Goal: Entertainment & Leisure: Browse casually

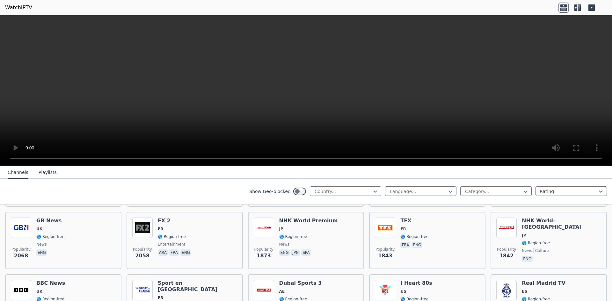
scroll to position [191, 0]
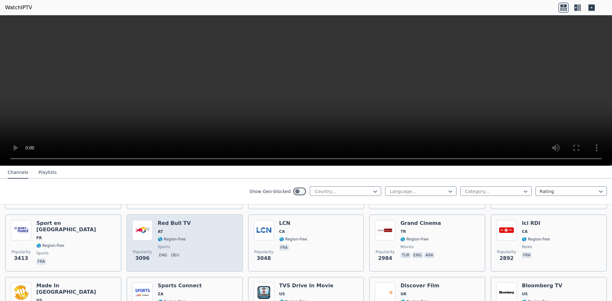
click at [192, 235] on div "Popularity 3096 Red Bull TV AT 🌎 Region-free sports eng deu" at bounding box center [184, 243] width 105 height 46
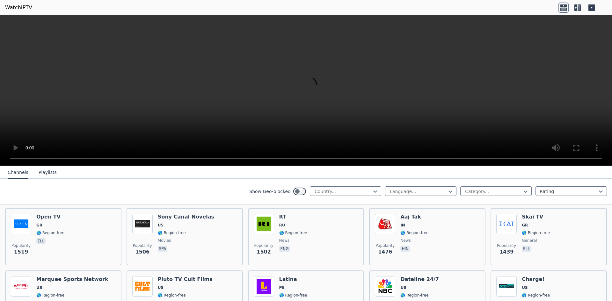
scroll to position [957, 0]
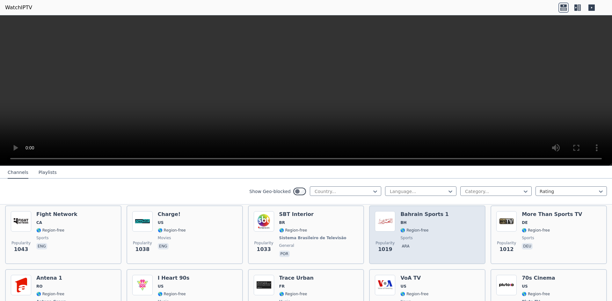
click at [399, 256] on div "Popularity 1019 Bahrain Sports 1 BH 🌎 Region-free sports ara" at bounding box center [427, 235] width 116 height 59
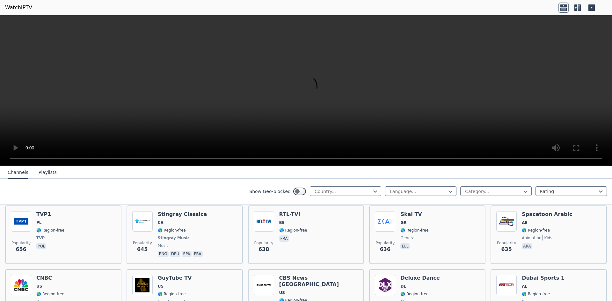
scroll to position [1914, 0]
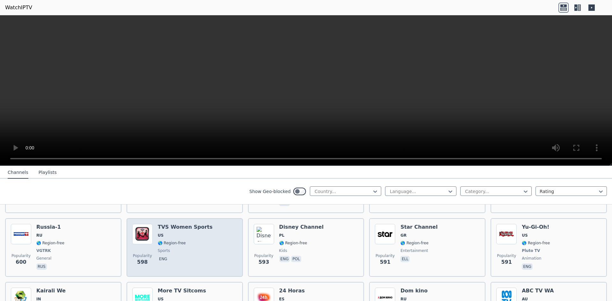
click at [225, 238] on div "Popularity 598 TVS Women Sports US 🌎 Region-free sports eng" at bounding box center [184, 247] width 105 height 47
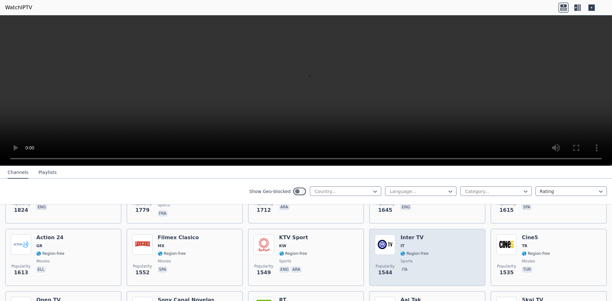
scroll to position [0, 0]
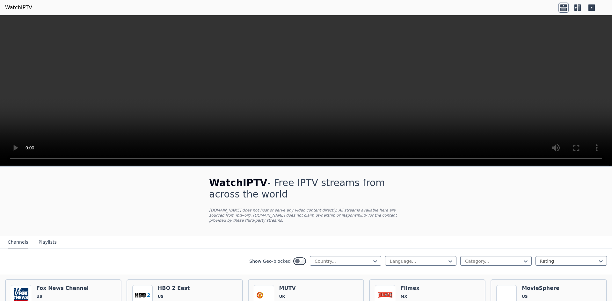
click at [352, 249] on div "Show Geo-blocked Country... Language... Category... Rating" at bounding box center [306, 262] width 612 height 26
click at [352, 256] on div "Country..." at bounding box center [345, 261] width 71 height 10
click at [352, 258] on div at bounding box center [343, 261] width 58 height 6
click at [44, 237] on button "Playlists" at bounding box center [48, 243] width 18 height 12
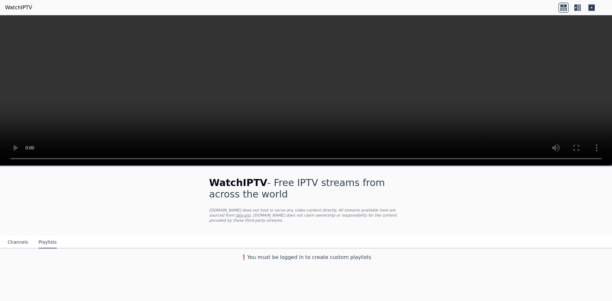
click at [32, 237] on div "Channels Playlists" at bounding box center [32, 243] width 59 height 12
click at [28, 237] on div "Channels Playlists" at bounding box center [32, 243] width 59 height 12
click at [18, 237] on button "Channels" at bounding box center [18, 243] width 21 height 12
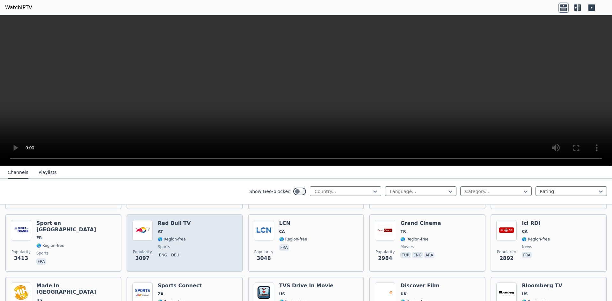
scroll to position [574, 0]
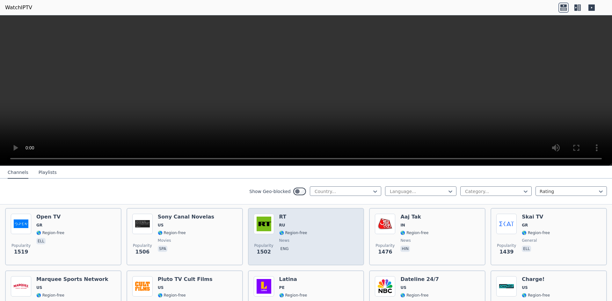
click at [327, 242] on div "Popularity 1502 RT RU 🌎 Region-free news eng" at bounding box center [306, 237] width 105 height 46
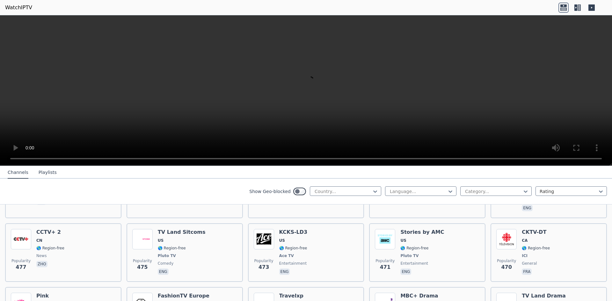
scroll to position [3170, 0]
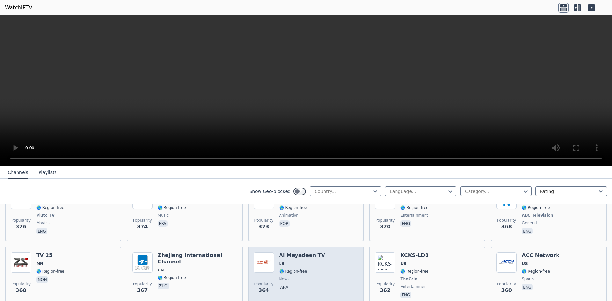
drag, startPoint x: 336, startPoint y: 245, endPoint x: 318, endPoint y: 246, distance: 17.6
click at [336, 253] on div "Popularity 364 Al Mayadeen TV LB 🌎 Region-free news ara" at bounding box center [306, 276] width 105 height 47
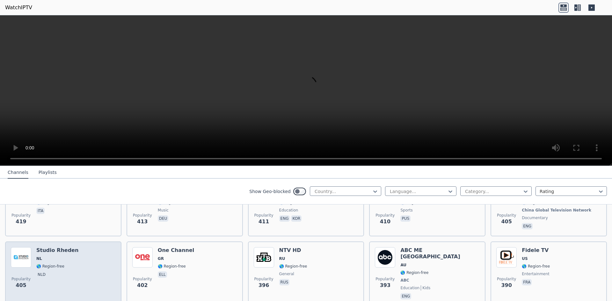
scroll to position [2788, 0]
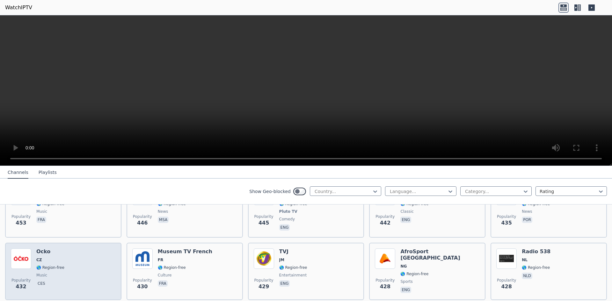
click at [108, 249] on div "Popularity 432 Ocko CZ 🌎 Region-free music ces" at bounding box center [63, 272] width 105 height 46
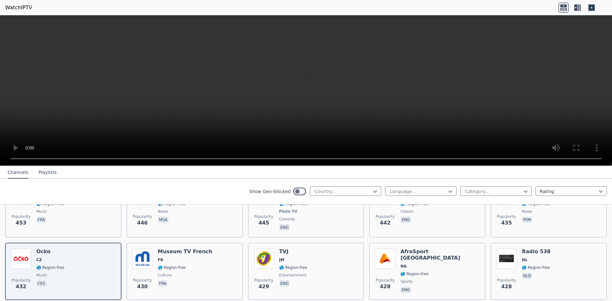
scroll to position [2596, 0]
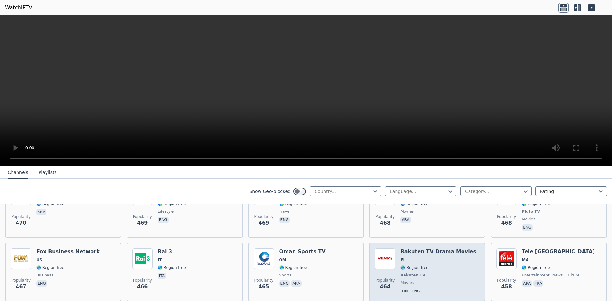
click at [458, 249] on div "Rakuten TV Drama Movies FI 🌎 Region-free Rakuten TV movies fin eng" at bounding box center [439, 272] width 76 height 47
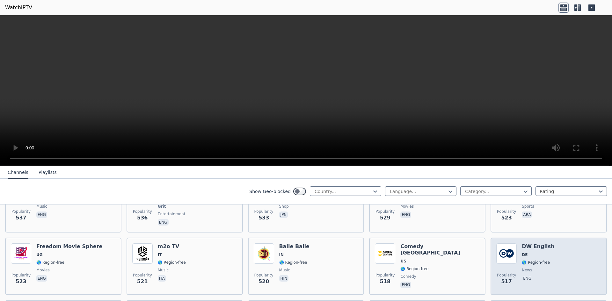
click at [557, 244] on div "Popularity 517 DW English DE 🌎 Region-free news eng" at bounding box center [549, 267] width 105 height 46
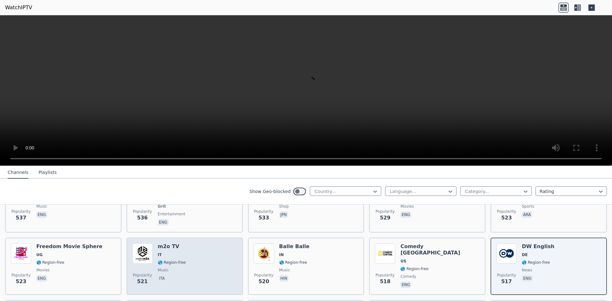
scroll to position [2022, 0]
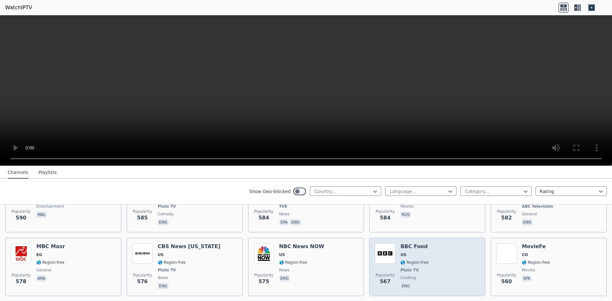
click at [441, 244] on div "Popularity 567 BBC Food US 🌎 Region-free Pluto TV cooking eng" at bounding box center [427, 267] width 105 height 47
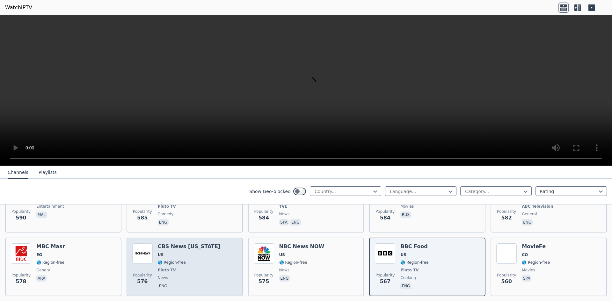
scroll to position [1831, 0]
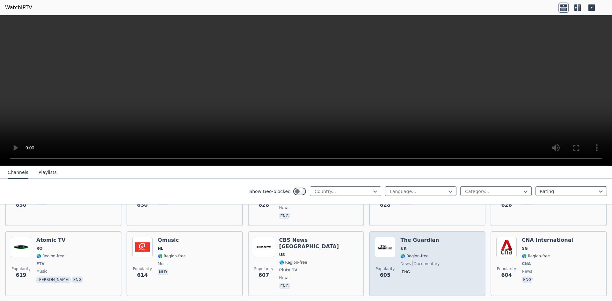
click at [442, 248] on div "Popularity 605 The Guardian UK 🌎 Region-free news documentary eng" at bounding box center [427, 264] width 105 height 54
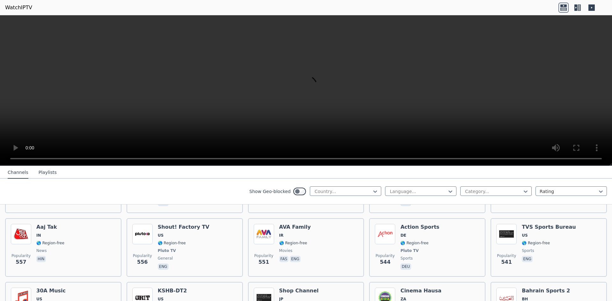
scroll to position [3170, 0]
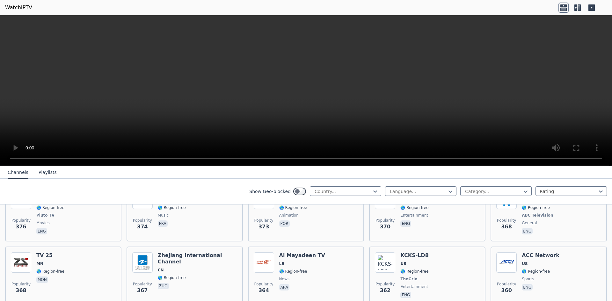
click at [574, 8] on icon at bounding box center [578, 8] width 10 height 10
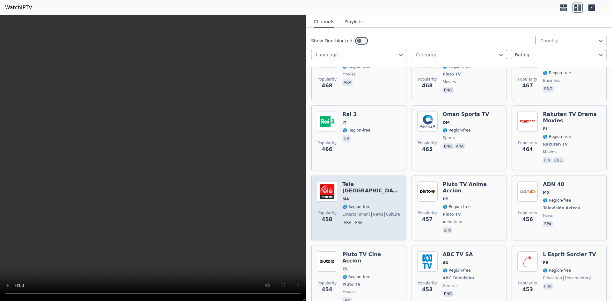
scroll to position [5191, 0]
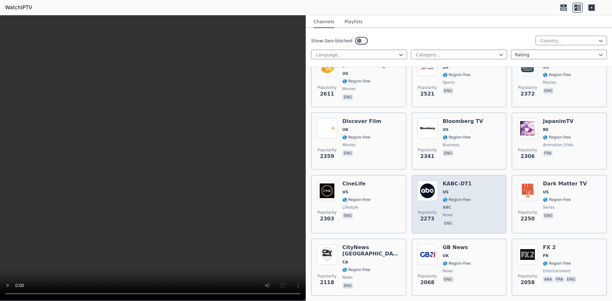
scroll to position [0, 0]
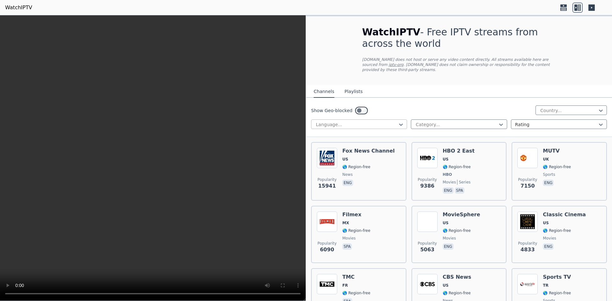
click at [393, 120] on div "Language..." at bounding box center [359, 125] width 96 height 10
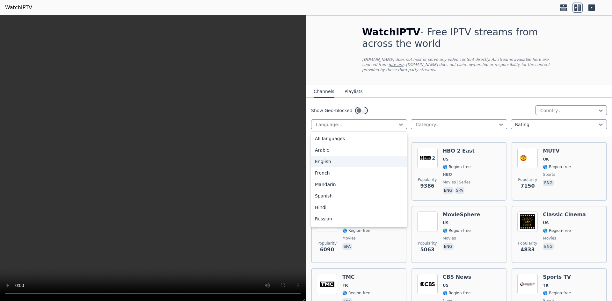
click at [358, 161] on div "English" at bounding box center [359, 161] width 96 height 11
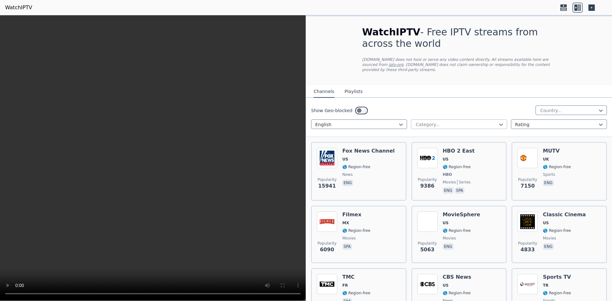
click at [425, 122] on div at bounding box center [456, 125] width 83 height 6
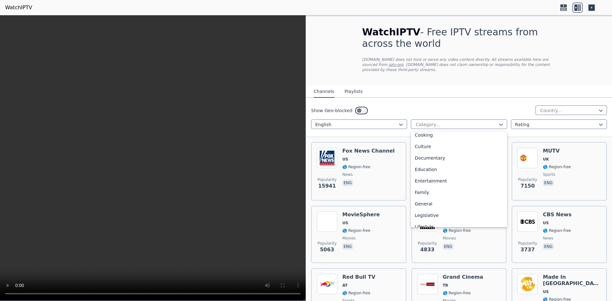
scroll to position [78, 0]
click at [462, 158] on div "Education" at bounding box center [459, 163] width 96 height 11
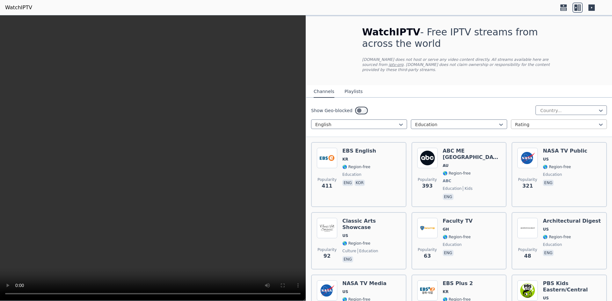
click at [524, 122] on div at bounding box center [556, 125] width 83 height 6
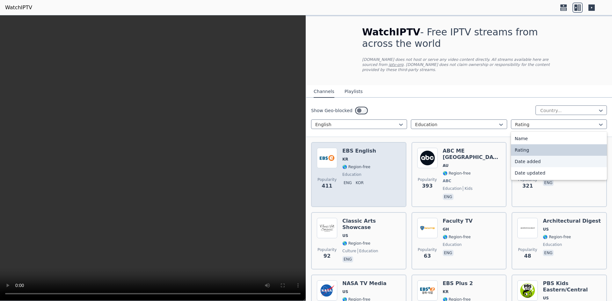
click at [362, 158] on div "EBS English KR 🌎 Region-free education eng kor" at bounding box center [360, 175] width 34 height 54
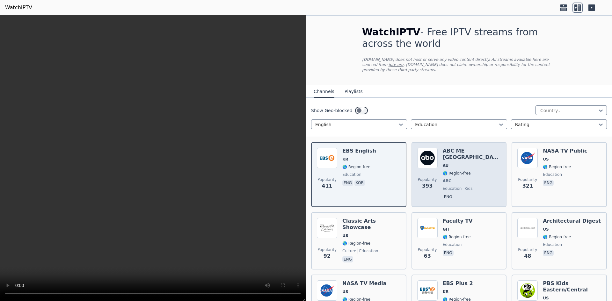
click at [466, 174] on div "ABC ME [GEOGRAPHIC_DATA] AU 🌎 Region-free ABC education kids eng" at bounding box center [472, 175] width 58 height 54
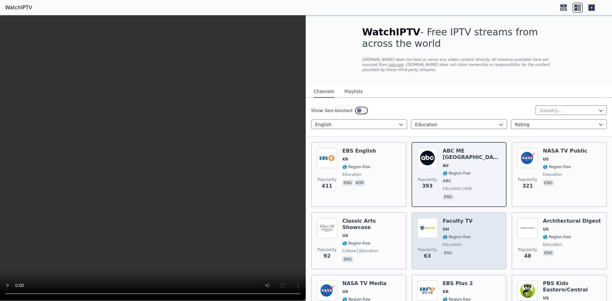
click at [474, 222] on div "Popularity 63 Faculty TV GH 🌎 Region-free education eng" at bounding box center [460, 241] width 84 height 46
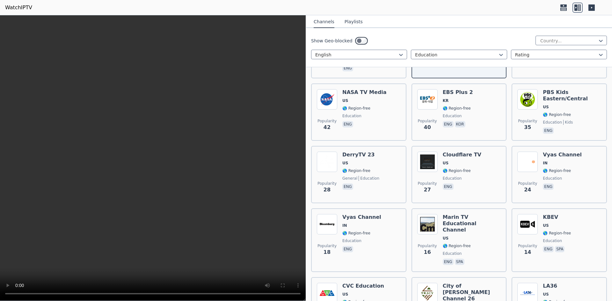
scroll to position [251, 0]
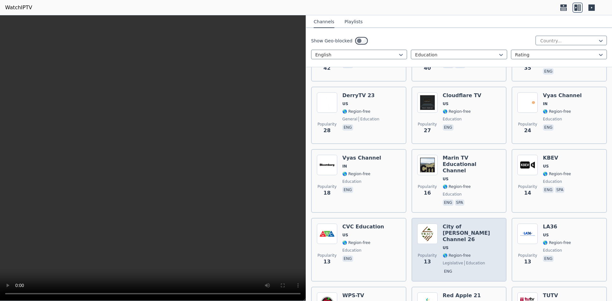
click at [476, 229] on div "City of [PERSON_NAME] Channel 26 US 🌎 Region-free legislative education eng" at bounding box center [472, 250] width 58 height 52
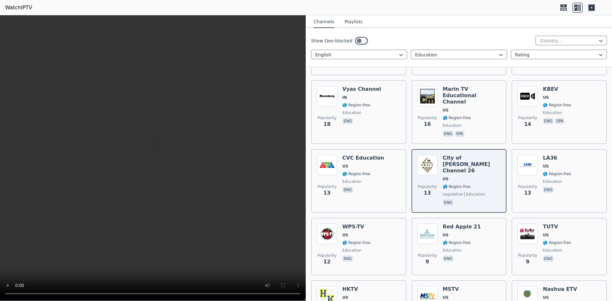
scroll to position [315, 0]
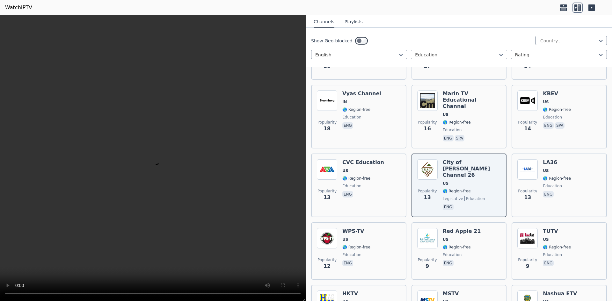
click at [505, 224] on div "Popularity 411 EBS English KR 🌎 Region-free education eng kor Popularity 393 AB…" at bounding box center [459, 210] width 306 height 777
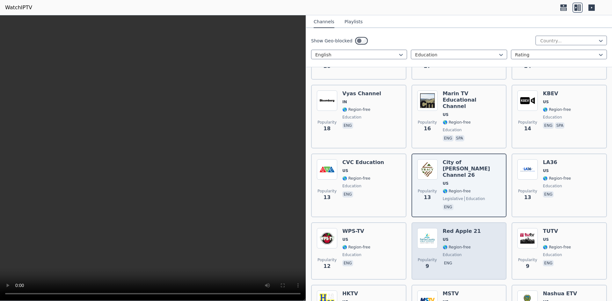
click at [472, 228] on div "Popularity 9 Red Apple 21 US 🌎 Region-free education eng" at bounding box center [460, 251] width 84 height 46
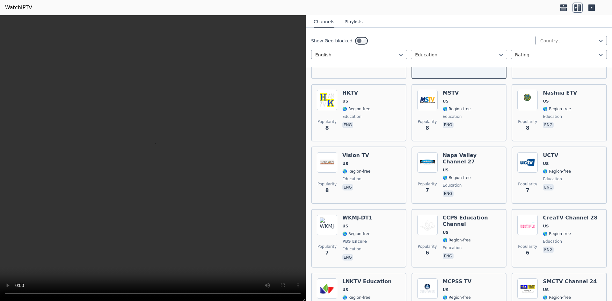
scroll to position [513, 0]
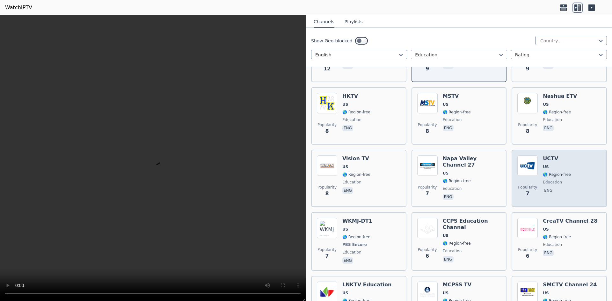
click at [583, 161] on div "Popularity 7 UCTV US 🌎 Region-free education eng" at bounding box center [560, 179] width 84 height 46
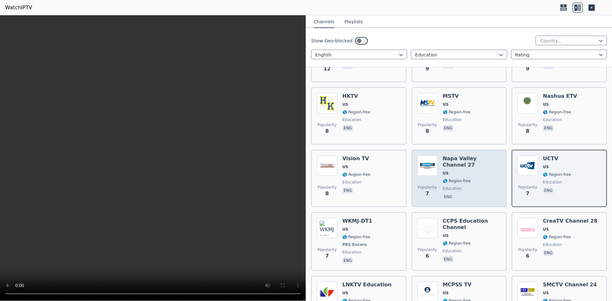
click at [473, 194] on span "eng" at bounding box center [472, 198] width 58 height 8
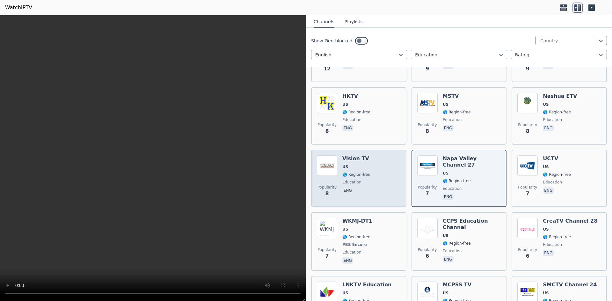
click at [384, 170] on div "Popularity 8 Vision TV US 🌎 Region-free education eng" at bounding box center [359, 179] width 84 height 46
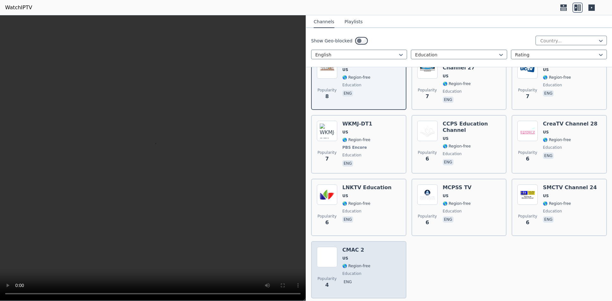
scroll to position [0, 0]
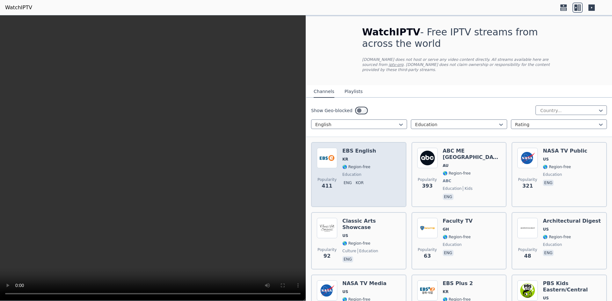
click at [395, 177] on div "Popularity 411 EBS English KR 🌎 Region-free education eng kor" at bounding box center [359, 175] width 84 height 54
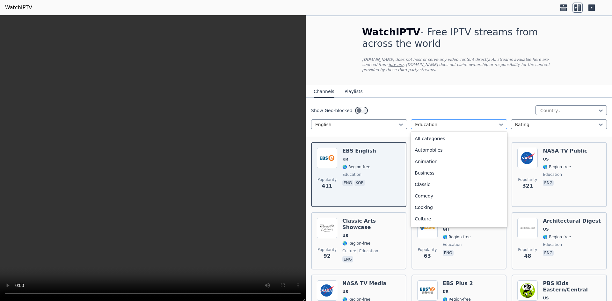
click at [441, 122] on div at bounding box center [456, 125] width 83 height 6
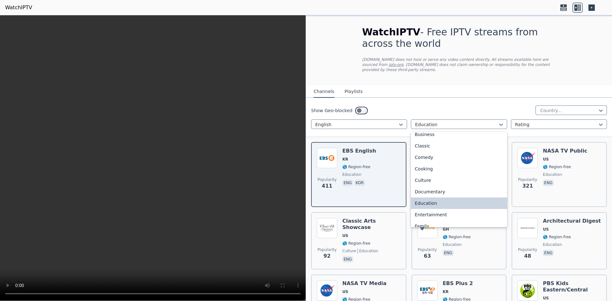
scroll to position [41, 0]
click at [467, 176] on div "Culture" at bounding box center [459, 178] width 96 height 11
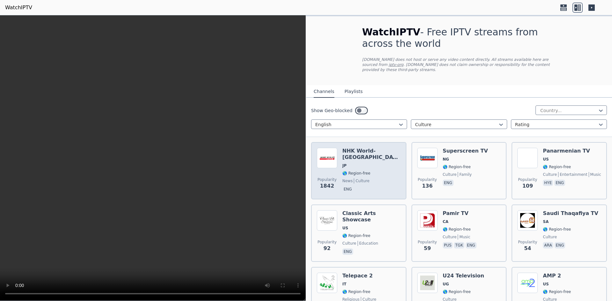
click at [383, 179] on span "news culture" at bounding box center [372, 181] width 58 height 5
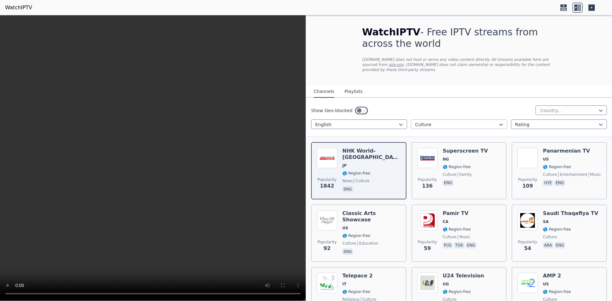
click at [421, 120] on div "Culture" at bounding box center [459, 125] width 96 height 10
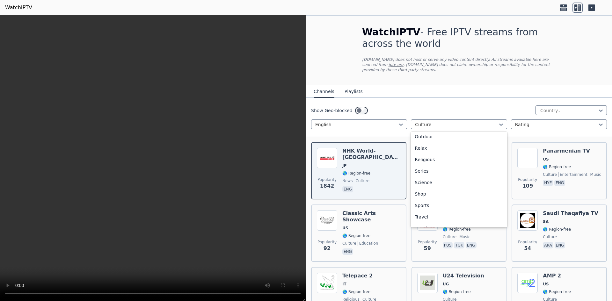
scroll to position [217, 0]
click at [428, 158] on div "Series" at bounding box center [459, 162] width 96 height 11
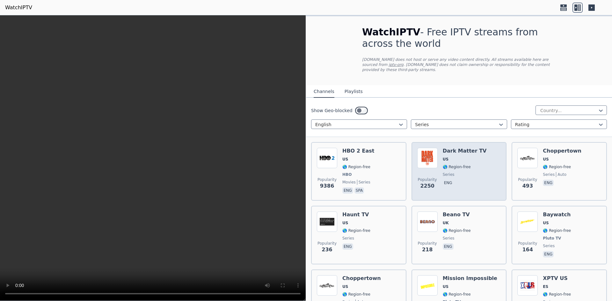
click at [484, 176] on div "Popularity 2250 Dark Matter TV US 🌎 Region-free series eng" at bounding box center [460, 171] width 84 height 47
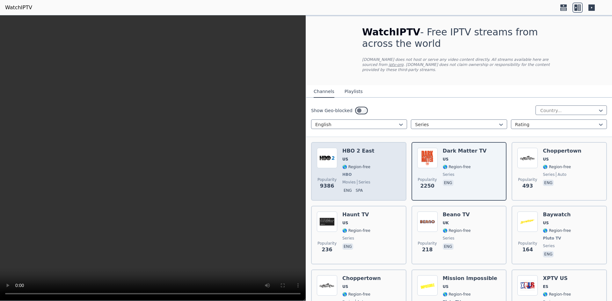
click at [385, 170] on div "Popularity 9386 HBO 2 East US 🌎 Region-free HBO movies series eng spa" at bounding box center [359, 171] width 84 height 47
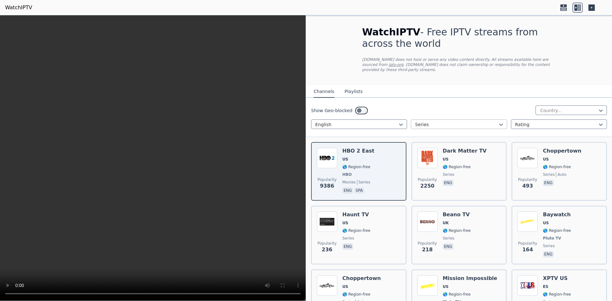
click at [434, 122] on div at bounding box center [456, 125] width 83 height 6
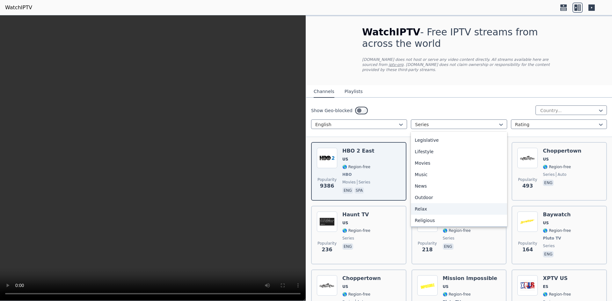
scroll to position [147, 0]
click at [434, 159] on div "Movies" at bounding box center [459, 164] width 96 height 11
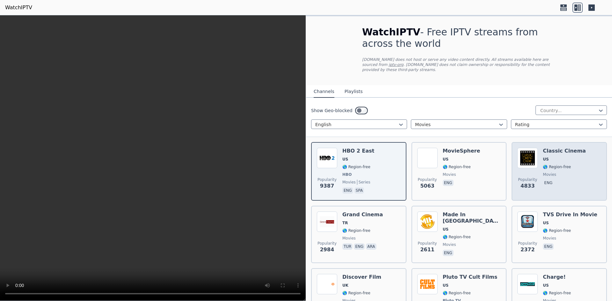
click at [564, 173] on div "Classic Cinema US 🌎 Region-free movies eng" at bounding box center [564, 171] width 43 height 47
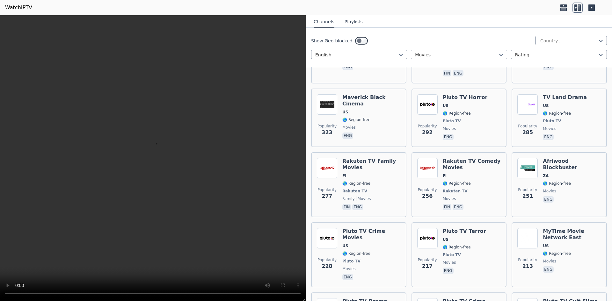
scroll to position [766, 0]
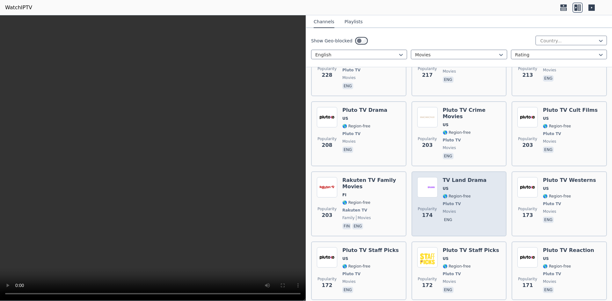
click at [485, 197] on div "Popularity 174 TV Land Drama US 🌎 Region-free Pluto TV movies eng" at bounding box center [460, 204] width 84 height 54
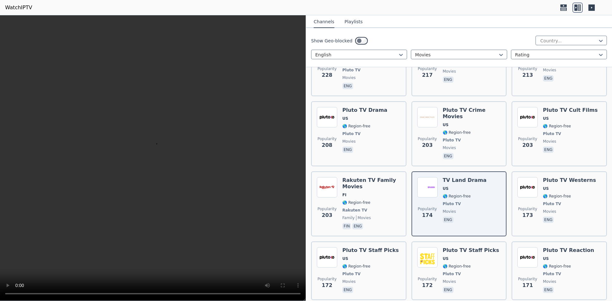
scroll to position [1030, 0]
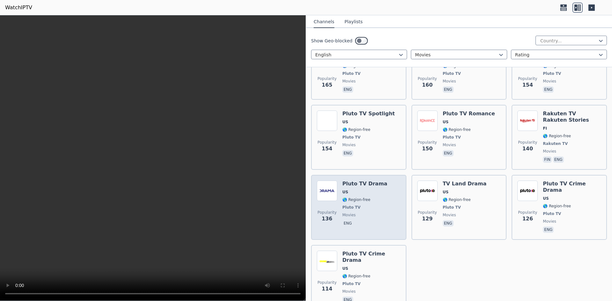
click at [399, 181] on div "Popularity 136 Pluto TV Drama US 🌎 Region-free Pluto TV movies eng" at bounding box center [359, 208] width 84 height 54
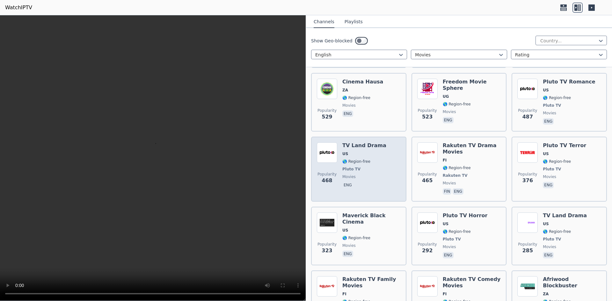
scroll to position [0, 0]
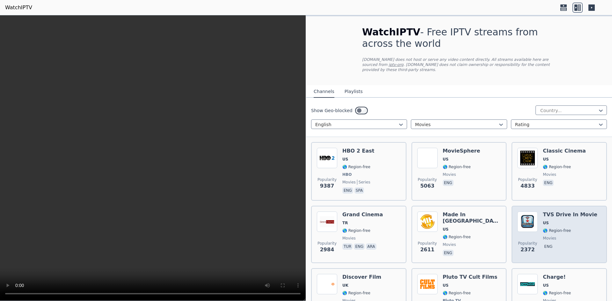
click at [557, 244] on span "eng" at bounding box center [570, 248] width 55 height 8
click at [579, 237] on div "TVS Drive In Movie US 🌎 Region-free movies eng" at bounding box center [570, 235] width 55 height 46
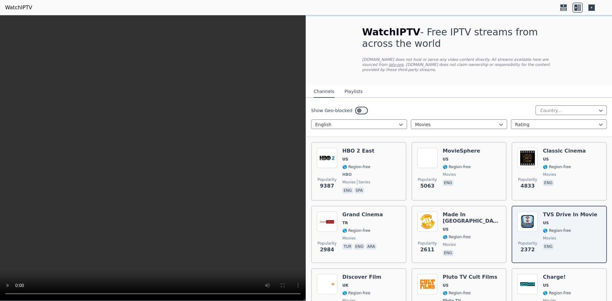
scroll to position [41, 0]
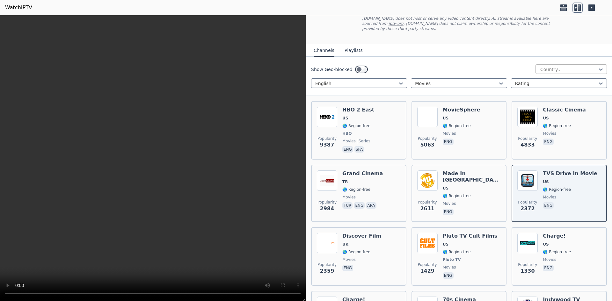
click at [572, 66] on div at bounding box center [569, 69] width 58 height 6
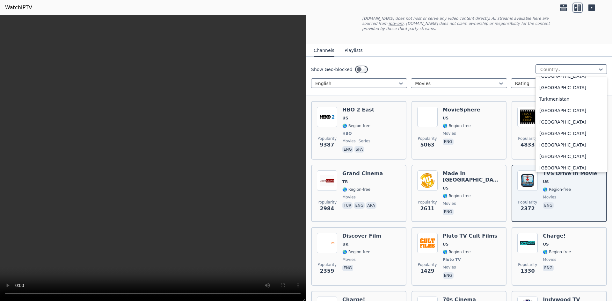
scroll to position [2203, 0]
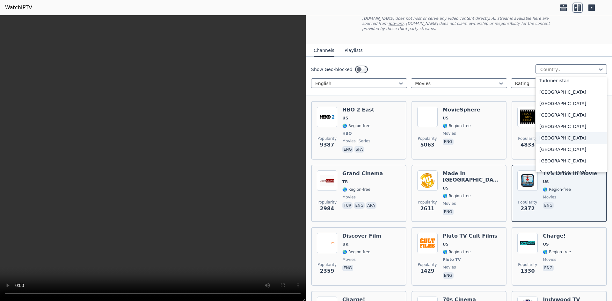
click at [574, 133] on div "[GEOGRAPHIC_DATA]" at bounding box center [571, 137] width 71 height 11
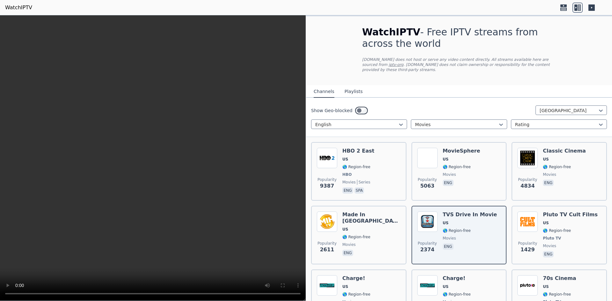
scroll to position [383, 0]
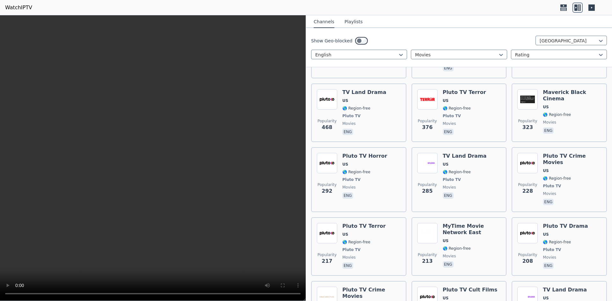
click at [470, 197] on div "Popularity 9387 HBO 2 East US 🌎 Region-free HBO movies series eng spa Popularit…" at bounding box center [459, 218] width 306 height 929
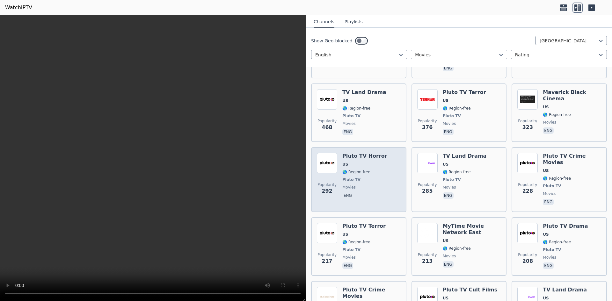
click at [401, 179] on div "Popularity 292 Pluto TV Horror US 🌎 Region-free Pluto TV movies eng" at bounding box center [358, 179] width 95 height 65
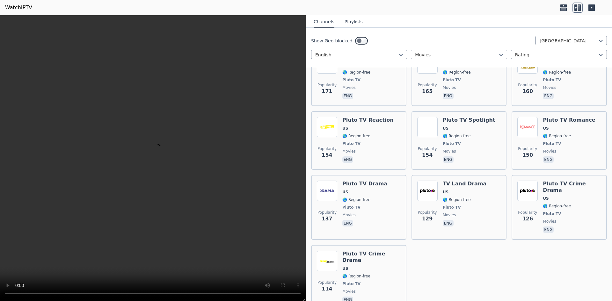
scroll to position [0, 0]
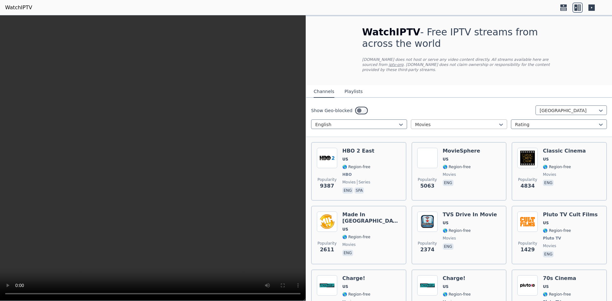
click at [489, 122] on div at bounding box center [456, 125] width 83 height 6
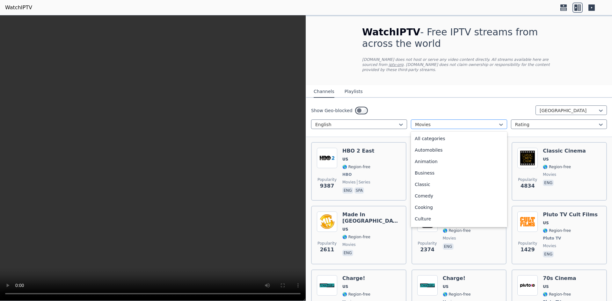
scroll to position [93, 0]
click at [491, 178] on div "General" at bounding box center [459, 183] width 96 height 11
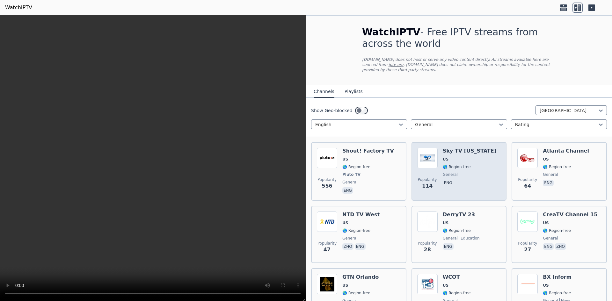
click at [491, 176] on div "Popularity 114 Sky TV [US_STATE] [GEOGRAPHIC_DATA] 🌎 Region-free general eng" at bounding box center [460, 171] width 84 height 47
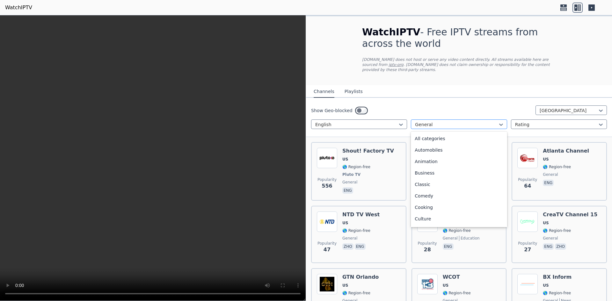
click at [449, 123] on div "General" at bounding box center [459, 125] width 96 height 10
click at [470, 192] on div "Science" at bounding box center [459, 196] width 96 height 11
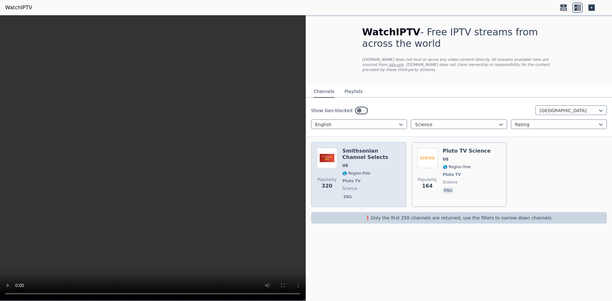
click at [390, 171] on span "🌎 Region-free" at bounding box center [372, 173] width 58 height 5
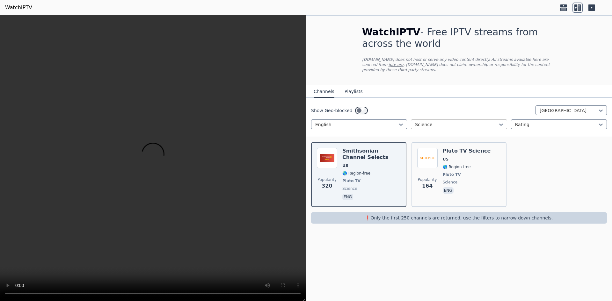
click at [478, 122] on div at bounding box center [456, 125] width 83 height 6
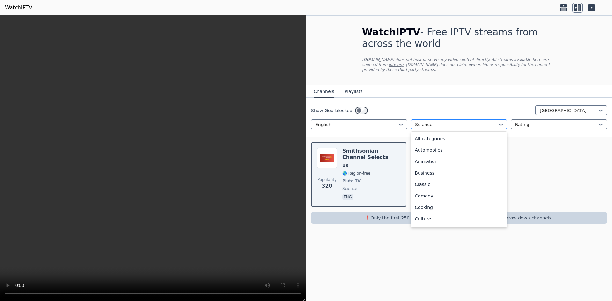
scroll to position [174, 0]
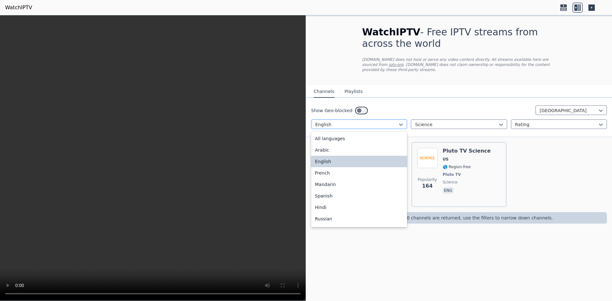
click at [335, 122] on div at bounding box center [356, 125] width 83 height 6
click at [344, 144] on div "Arabic" at bounding box center [359, 149] width 96 height 11
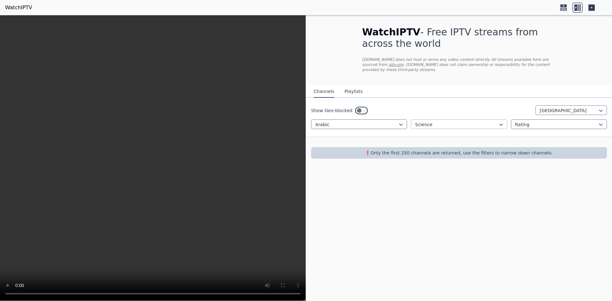
click at [461, 122] on div at bounding box center [456, 125] width 83 height 6
click at [461, 133] on div "All categories" at bounding box center [459, 138] width 96 height 11
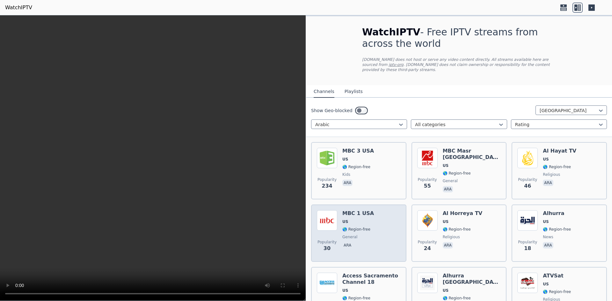
click at [386, 225] on div "Popularity 30 MBC 1 [GEOGRAPHIC_DATA] US 🌎 Region-free general ara" at bounding box center [359, 234] width 84 height 46
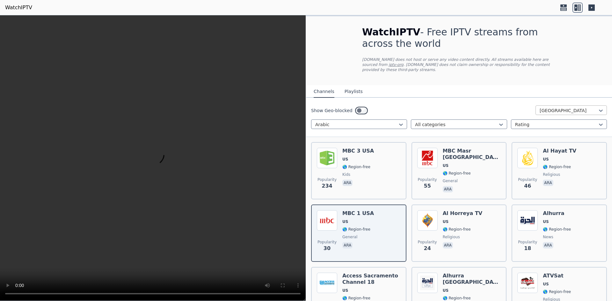
click at [559, 106] on div "[GEOGRAPHIC_DATA]" at bounding box center [571, 111] width 71 height 10
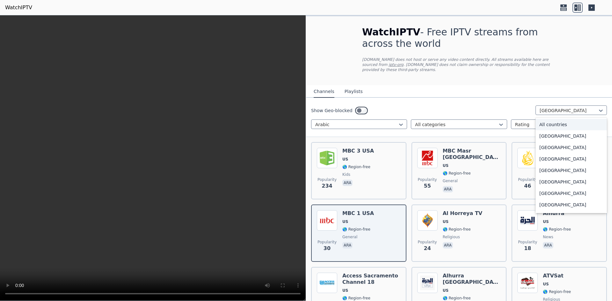
click at [549, 119] on div "All countries" at bounding box center [571, 124] width 71 height 11
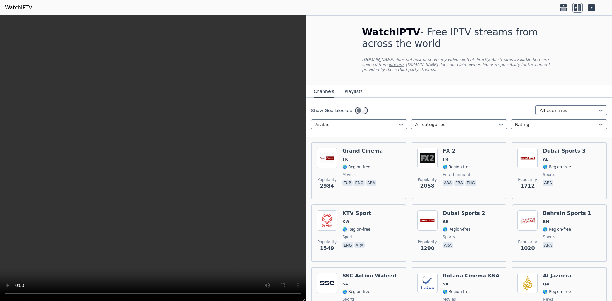
scroll to position [191, 0]
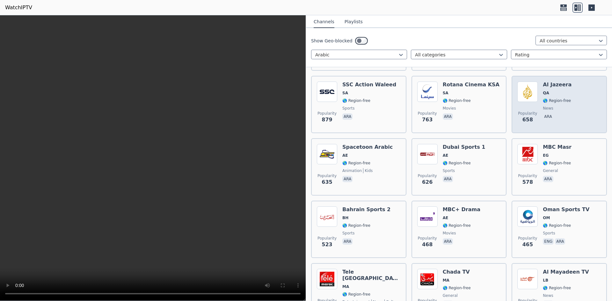
click at [569, 120] on div "Popularity 658 Al Jazeera QA 🌎 Region-free news ara" at bounding box center [560, 105] width 84 height 46
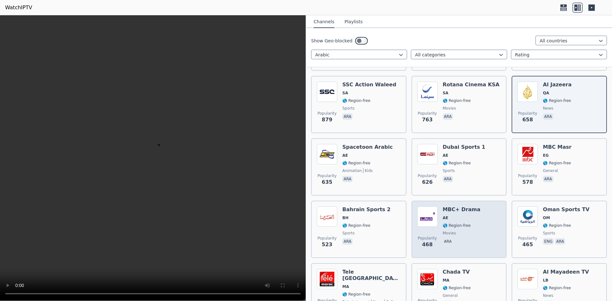
click at [457, 201] on div "Popularity 468 MBC+ Drama AE 🌎 Region-free movies ara" at bounding box center [459, 229] width 95 height 57
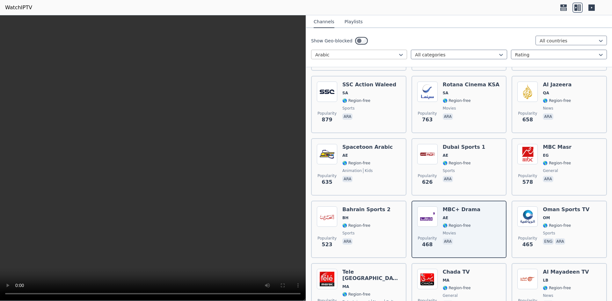
click at [378, 58] on div "Arabic" at bounding box center [359, 55] width 96 height 10
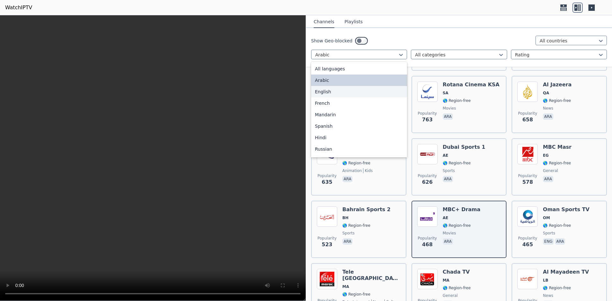
click at [376, 91] on div "English" at bounding box center [359, 91] width 96 height 11
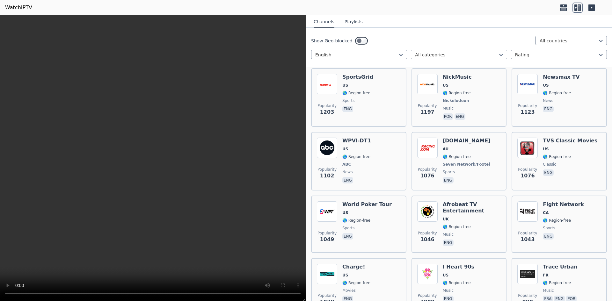
scroll to position [957, 0]
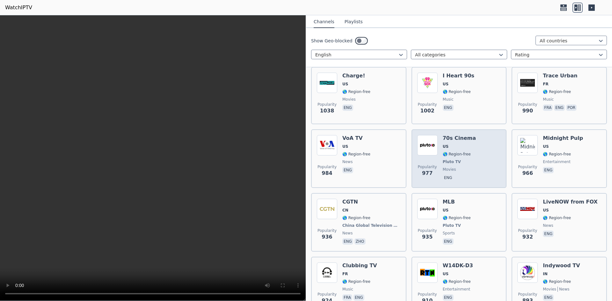
click at [484, 159] on div "Popularity 977 70s Cinema US 🌎 Region-free Pluto TV movies eng" at bounding box center [460, 158] width 84 height 47
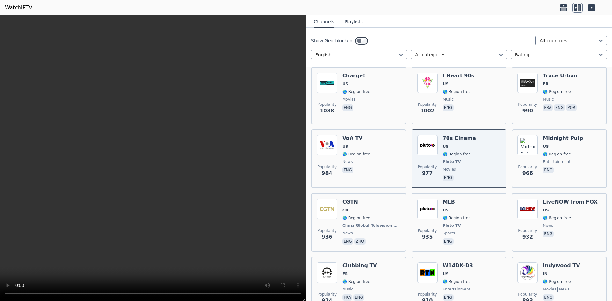
click at [518, 60] on div "Show Geo-blocked All countries English All categories Rating" at bounding box center [459, 47] width 306 height 39
click at [518, 57] on div "Rating" at bounding box center [559, 55] width 96 height 10
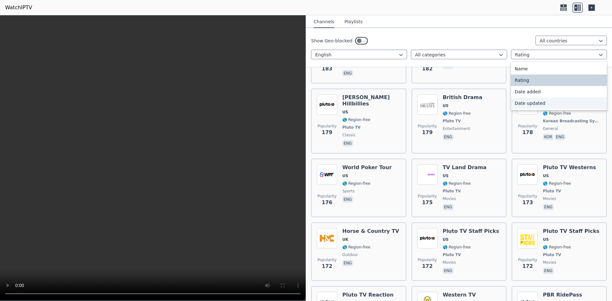
scroll to position [5233, 0]
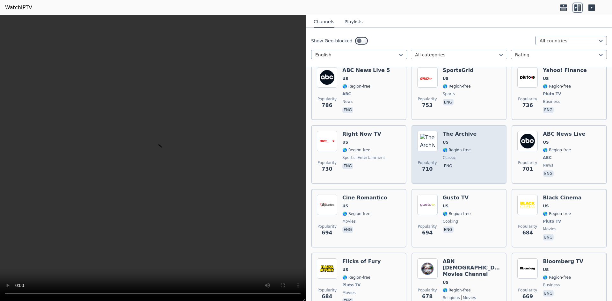
scroll to position [0, 0]
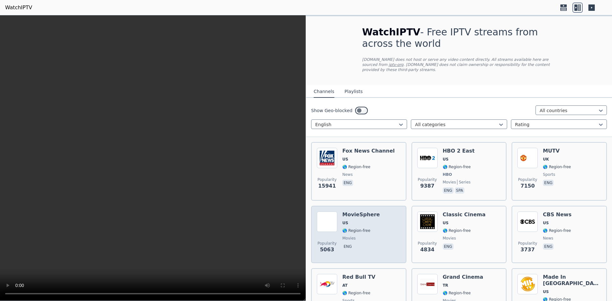
click at [382, 245] on div "Popularity 5063 MovieSphere US 🌎 Region-free movies eng" at bounding box center [359, 235] width 84 height 46
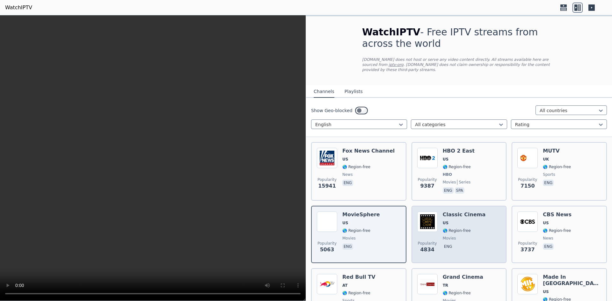
click at [418, 230] on div "Popularity 4834" at bounding box center [428, 235] width 20 height 46
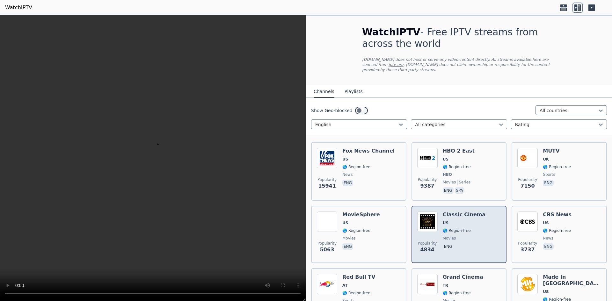
click at [456, 247] on div "Classic Cinema US 🌎 Region-free movies eng" at bounding box center [464, 235] width 43 height 46
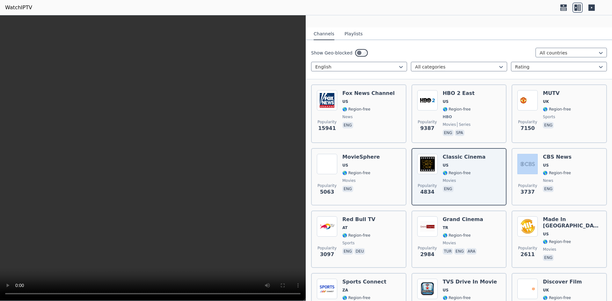
scroll to position [180, 0]
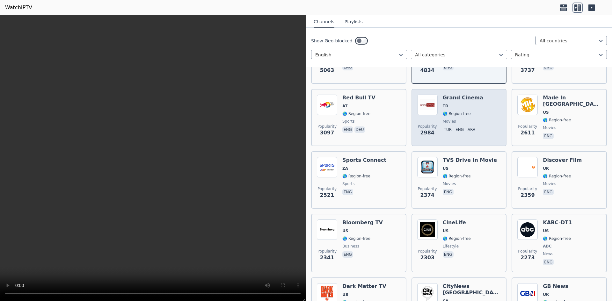
click at [436, 105] on img at bounding box center [428, 105] width 20 height 20
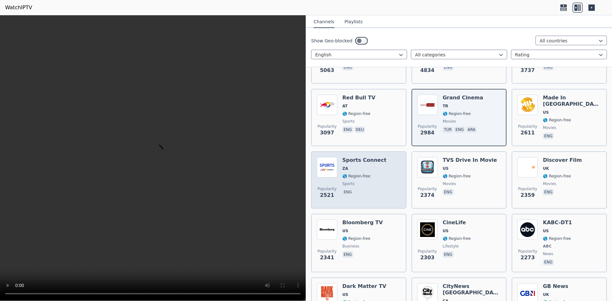
click at [369, 189] on span "eng" at bounding box center [365, 193] width 44 height 8
